Goal: Use online tool/utility: Utilize a website feature to perform a specific function

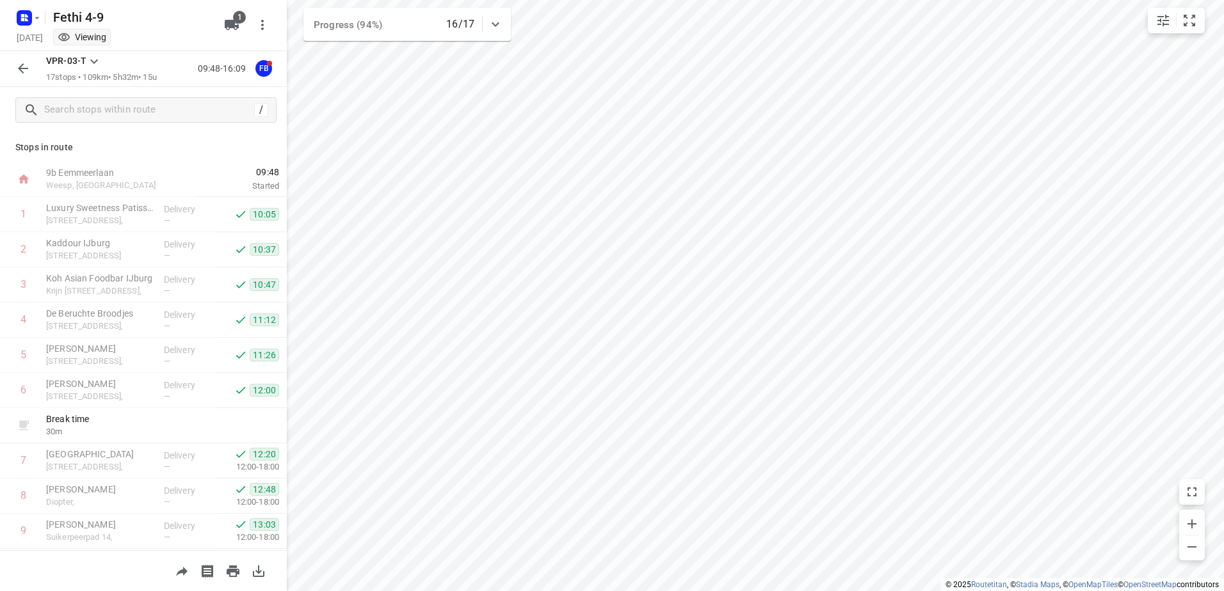
scroll to position [315, 0]
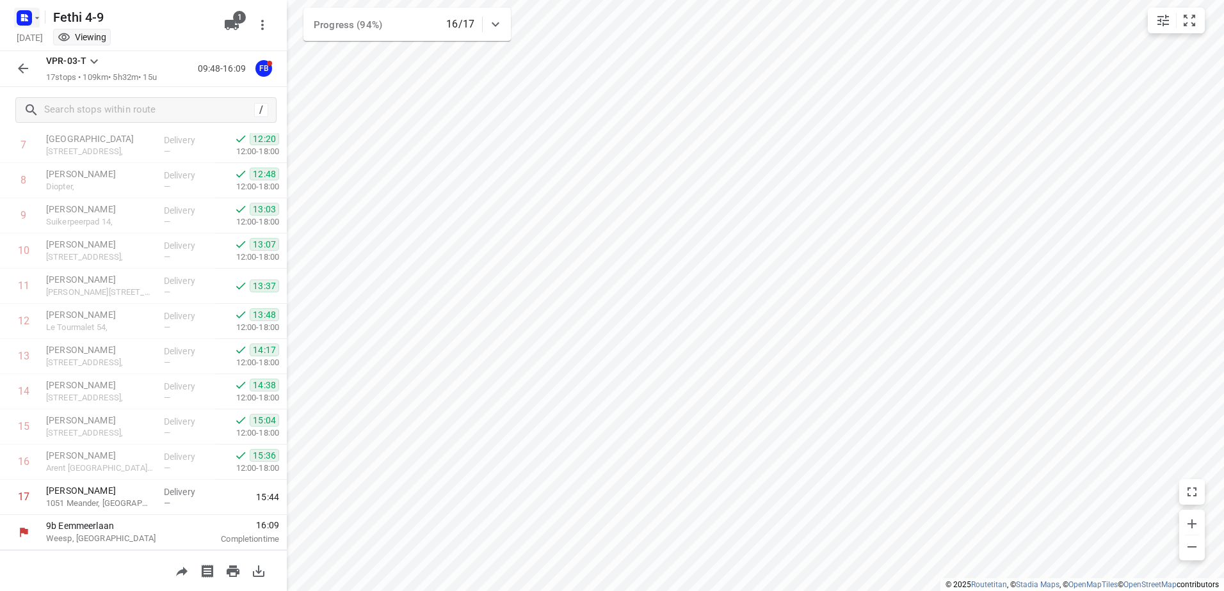
click at [32, 17] on icon "button" at bounding box center [37, 18] width 10 height 10
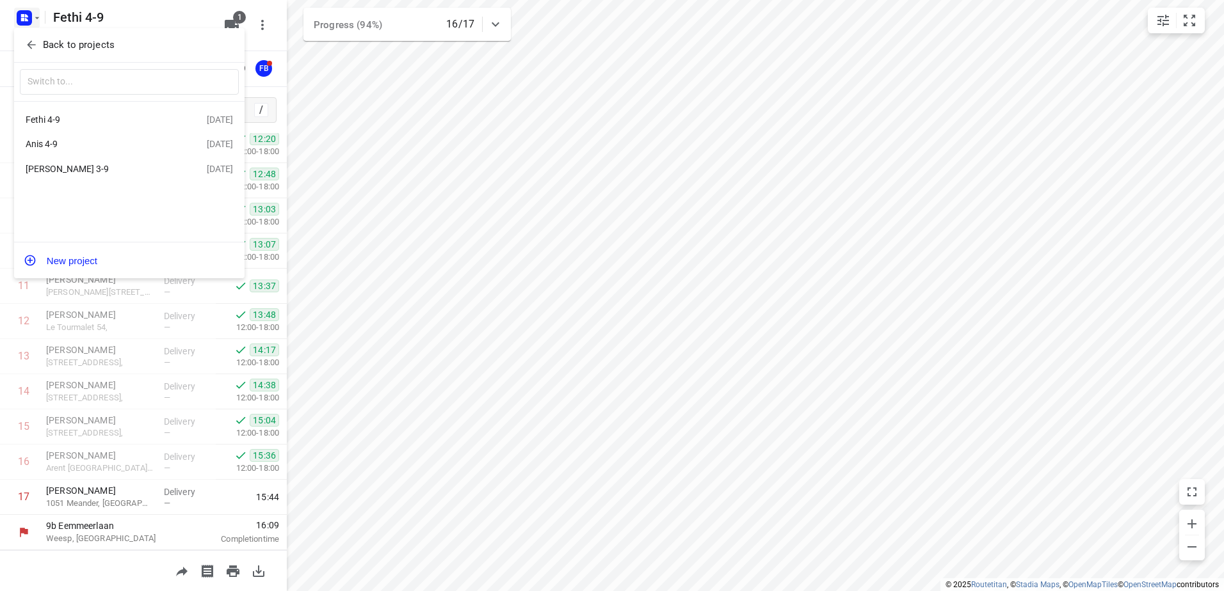
click at [99, 141] on div "Anis 4-9" at bounding box center [99, 144] width 147 height 10
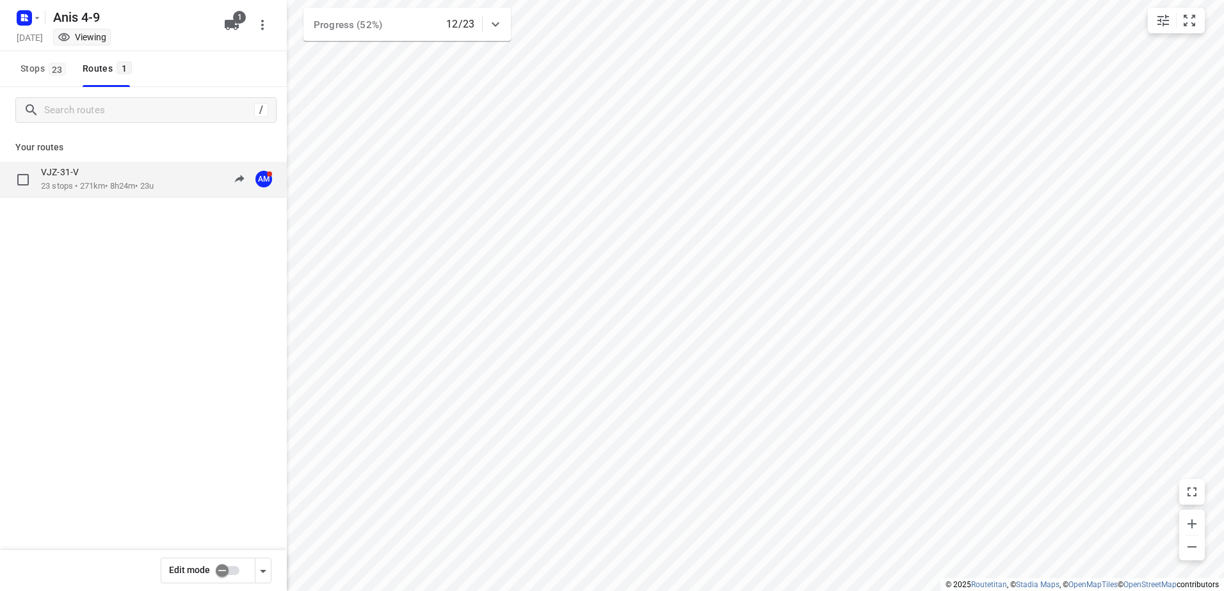
click at [90, 186] on p "23 stops • 271km • 8h24m • 23u" at bounding box center [97, 186] width 113 height 12
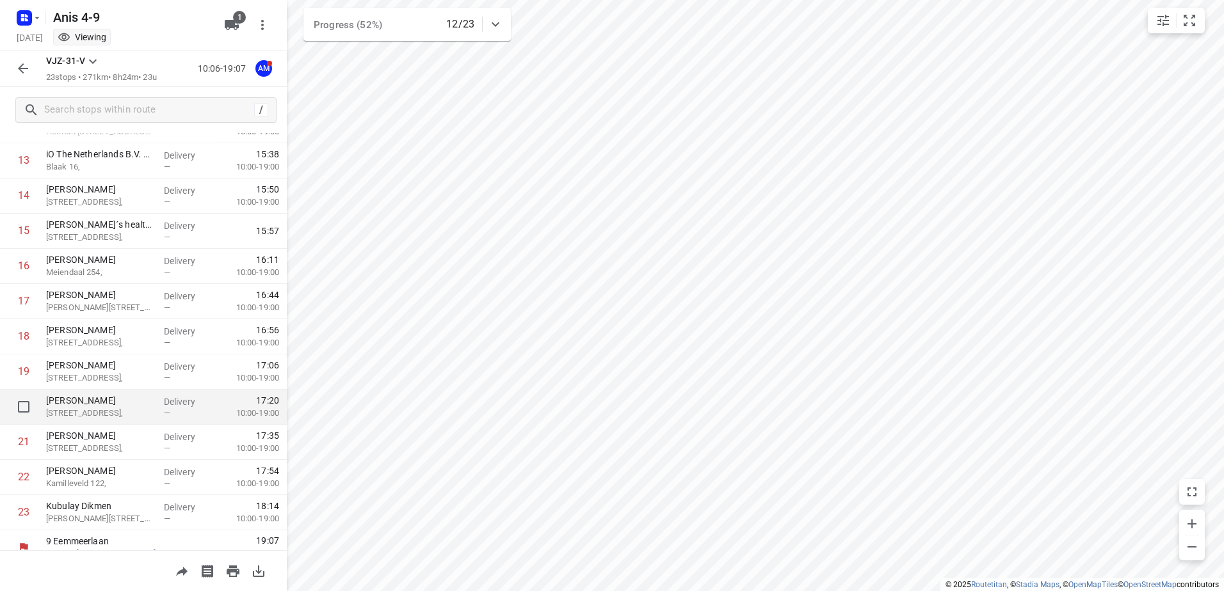
scroll to position [527, 0]
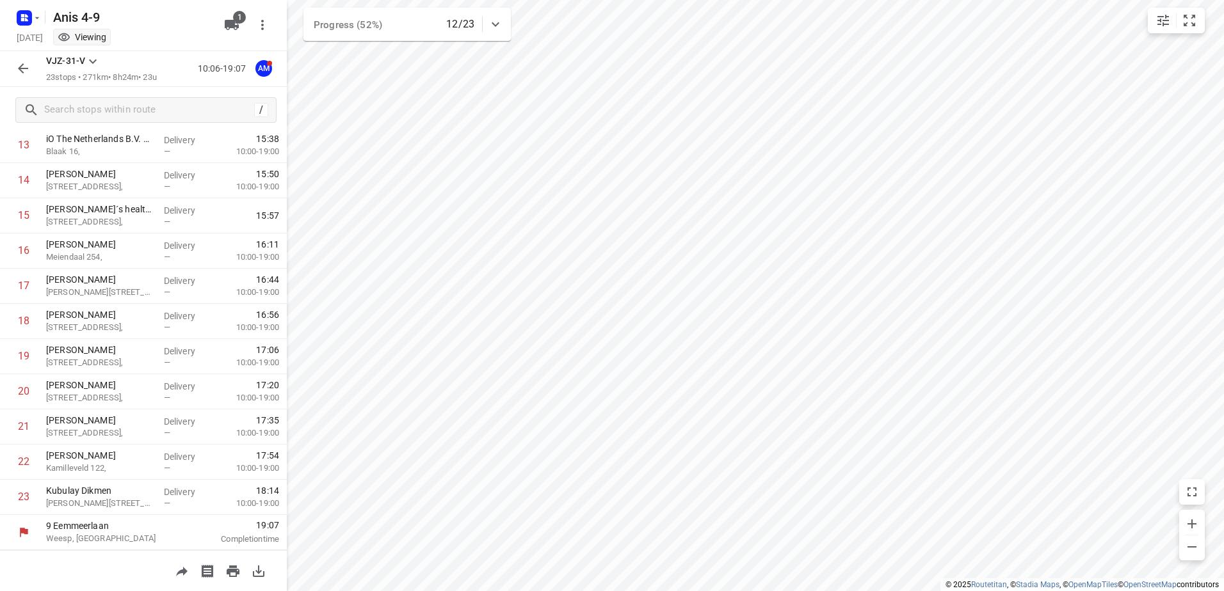
click at [26, 75] on icon "button" at bounding box center [22, 68] width 15 height 15
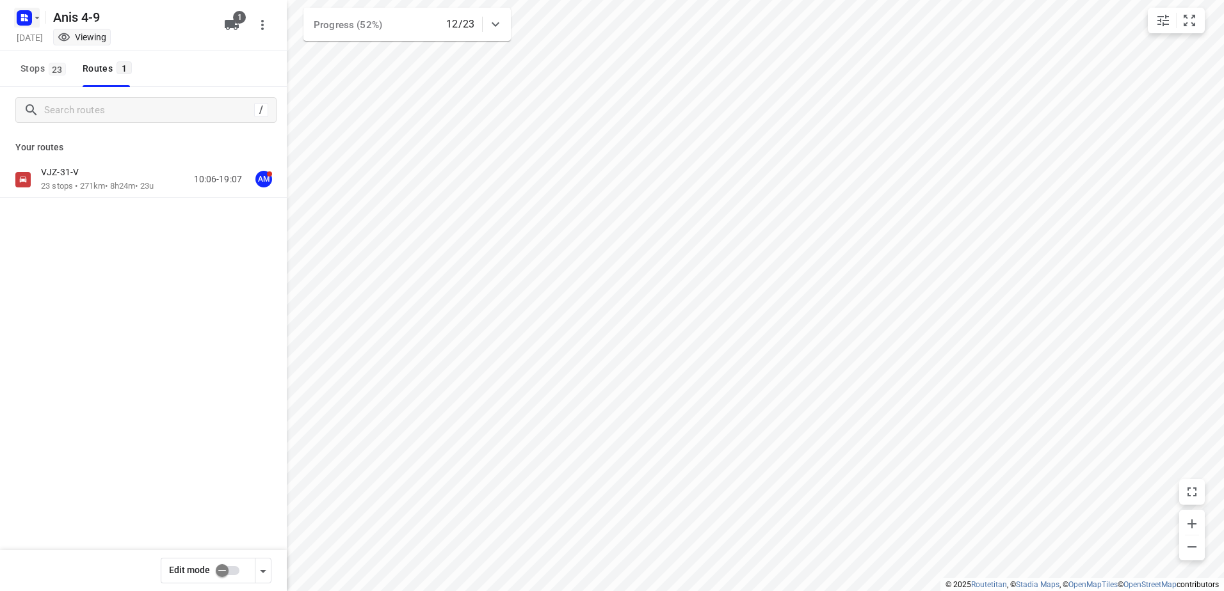
click at [20, 15] on rect "button" at bounding box center [24, 17] width 15 height 15
click at [113, 128] on div "Fethi 4-9 [DATE]" at bounding box center [129, 119] width 230 height 25
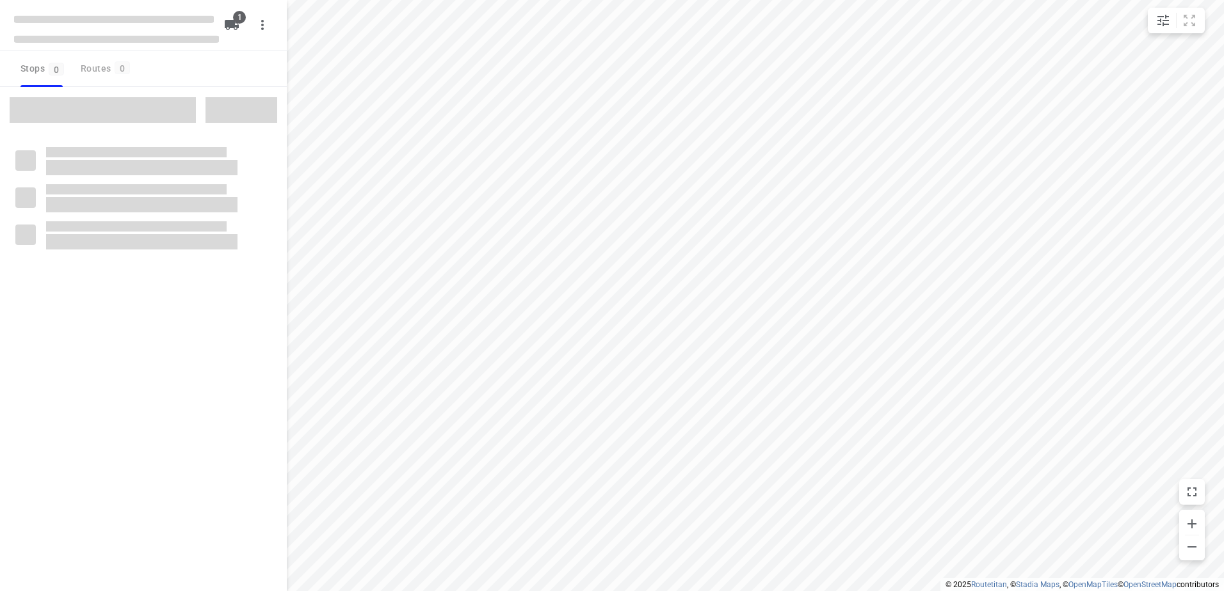
type input "distance"
